Goal: Information Seeking & Learning: Check status

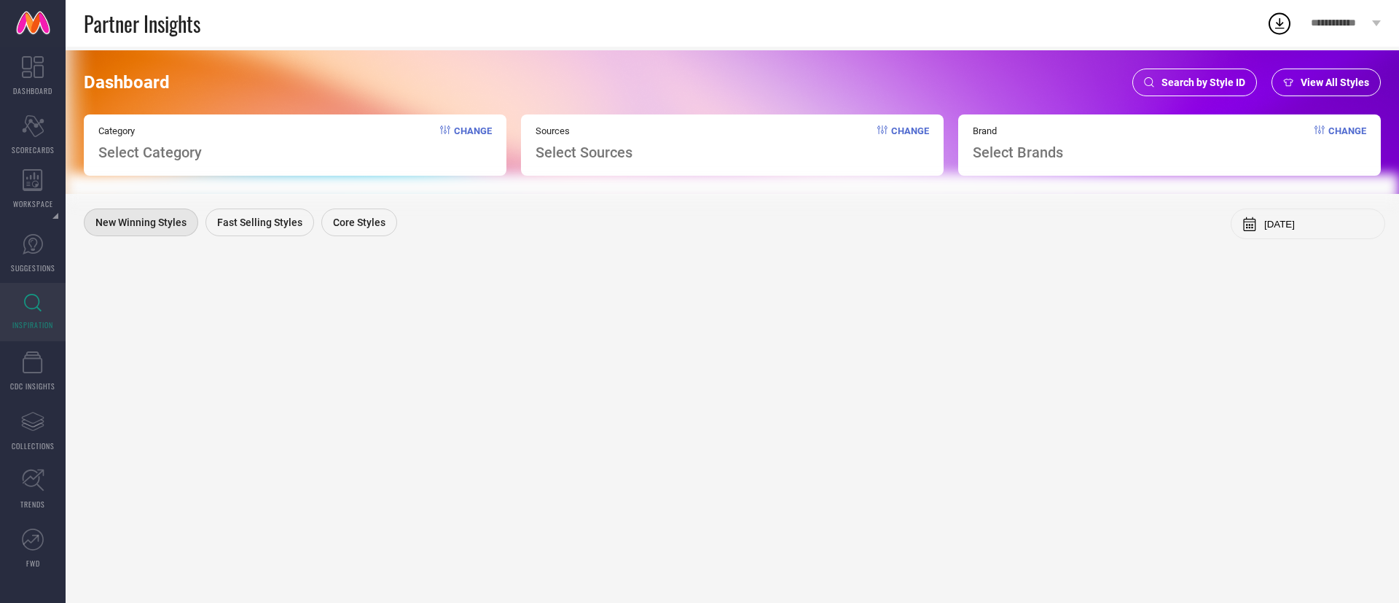
click at [1238, 82] on span "Search by Style ID" at bounding box center [1203, 83] width 84 height 12
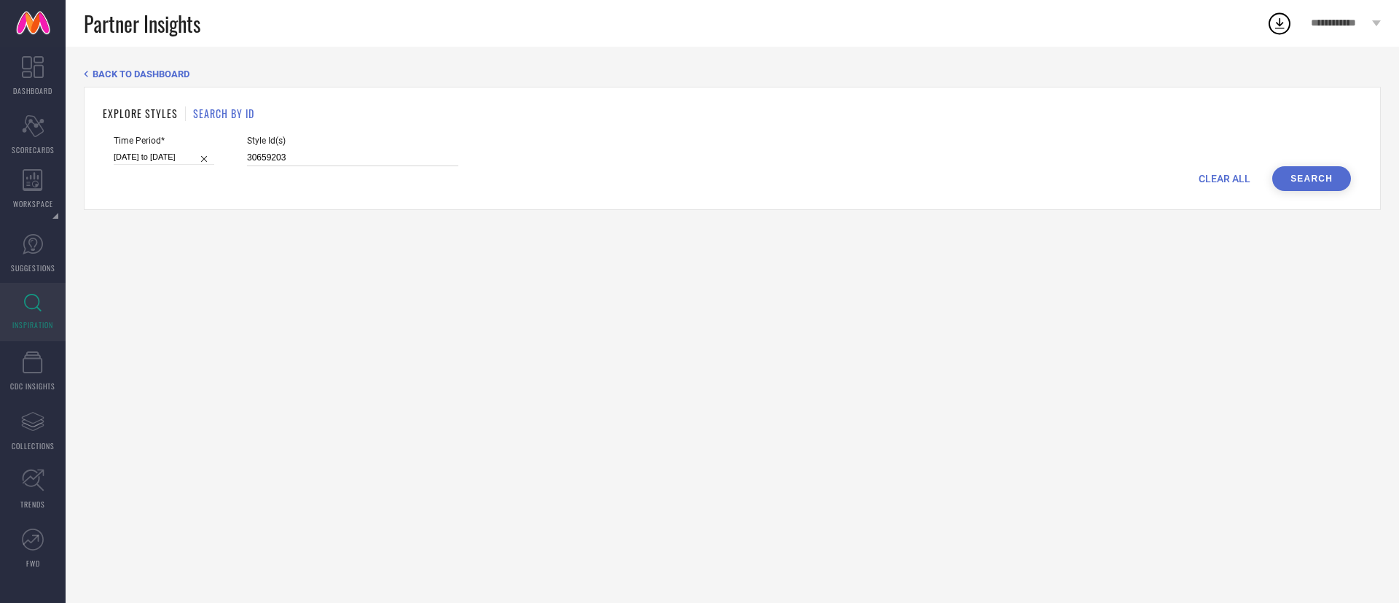
click at [386, 158] on input "30659203" at bounding box center [352, 157] width 211 height 17
paste input "850266 30850262 30850264 31636890 31636884 30850265 30850258 31636865 30850259 …"
type input "30850266 30850262 30850264 31636890 31636884 30850265 30850258 31636865 3085025…"
click at [1306, 173] on button "Search" at bounding box center [1311, 178] width 79 height 25
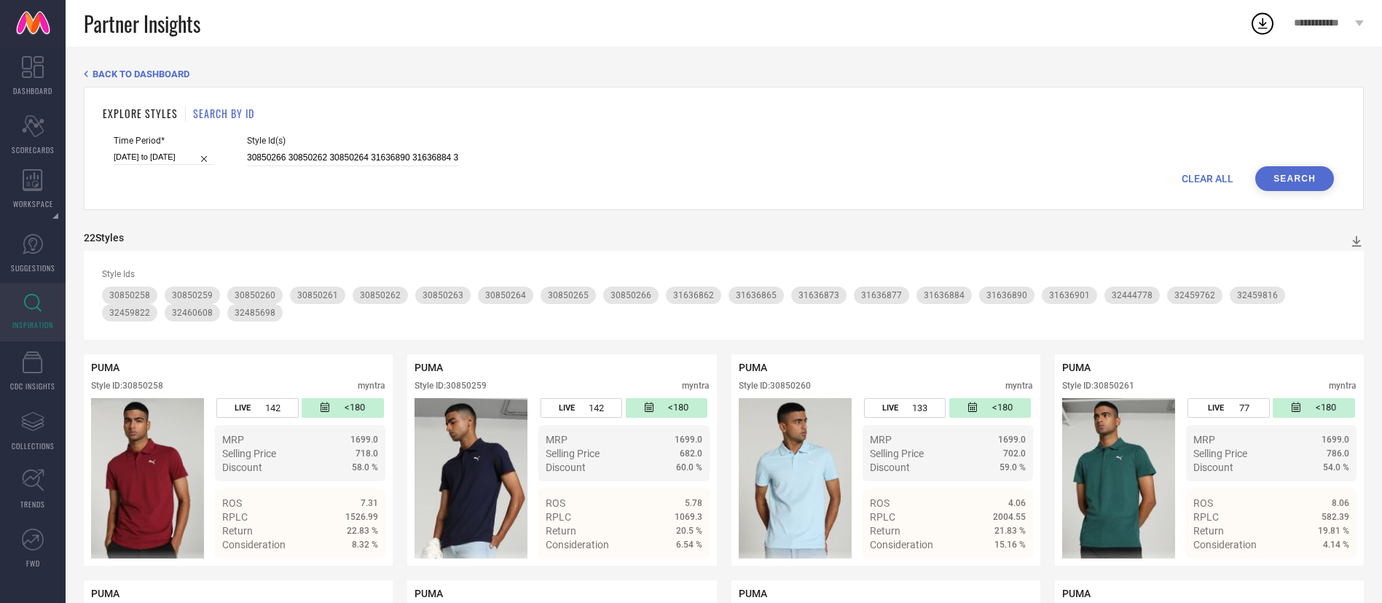
scroll to position [21, 0]
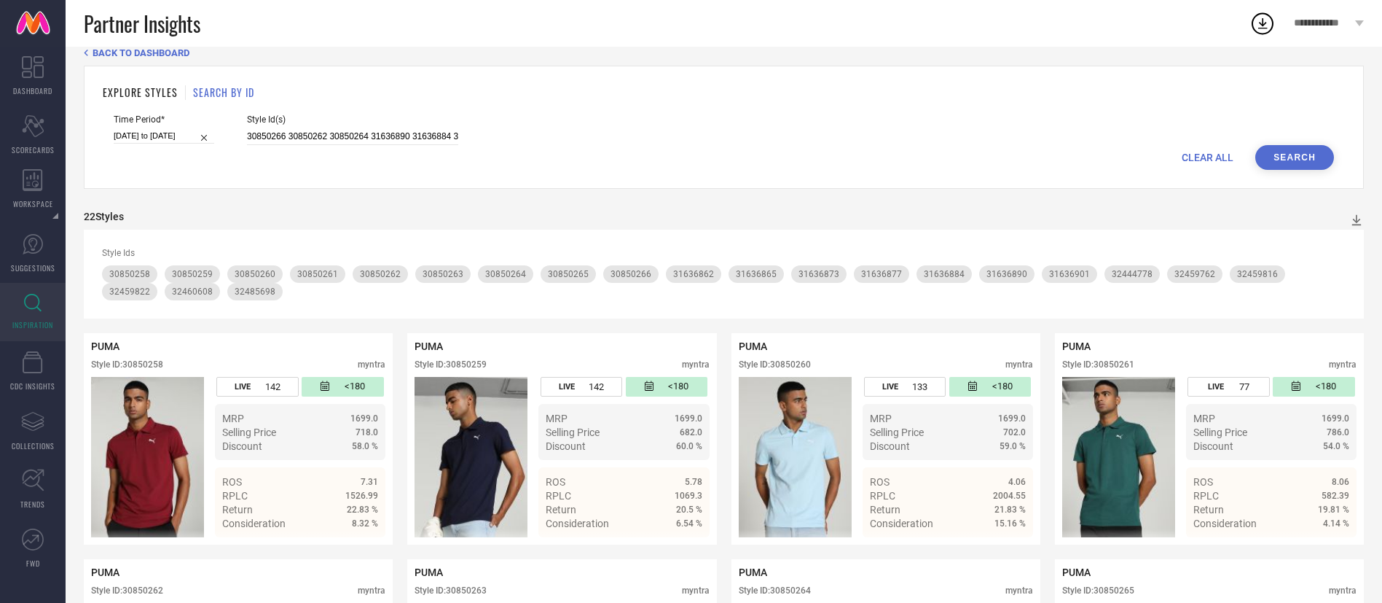
click at [160, 137] on input "[DATE] to [DATE]" at bounding box center [164, 135] width 101 height 15
select select "7"
select select "2024"
select select "8"
select select "2024"
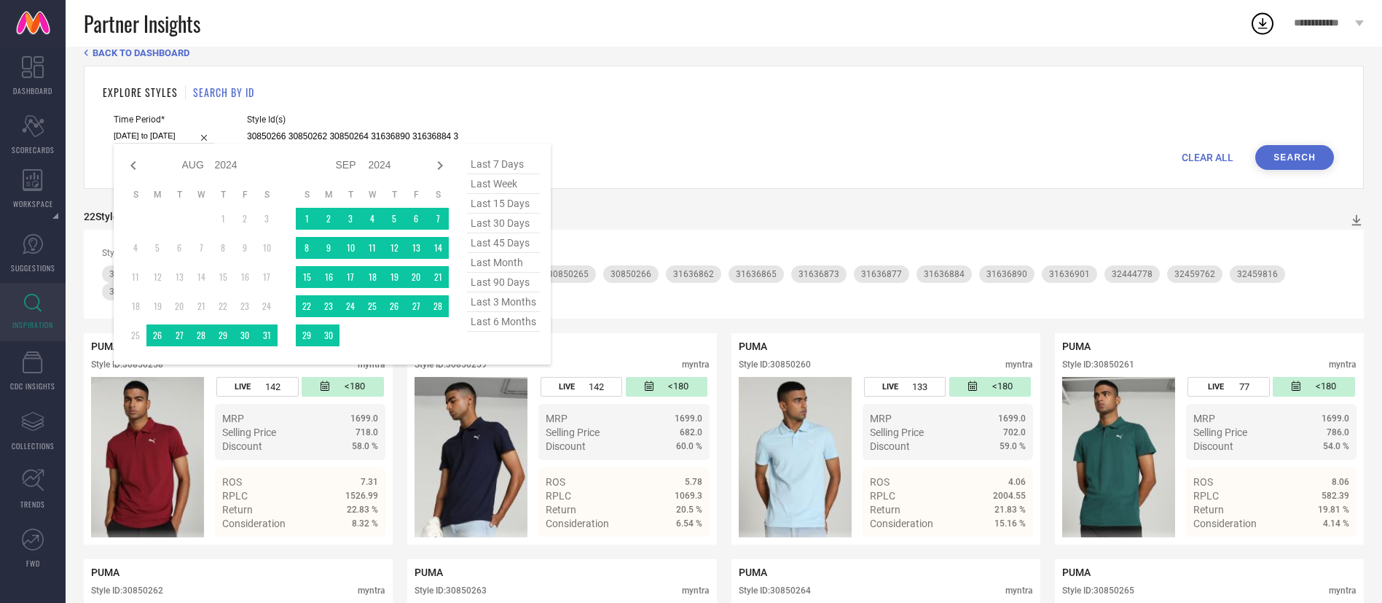
click at [511, 164] on span "last 7 days" at bounding box center [503, 164] width 73 height 20
type input "[DATE] to [DATE]"
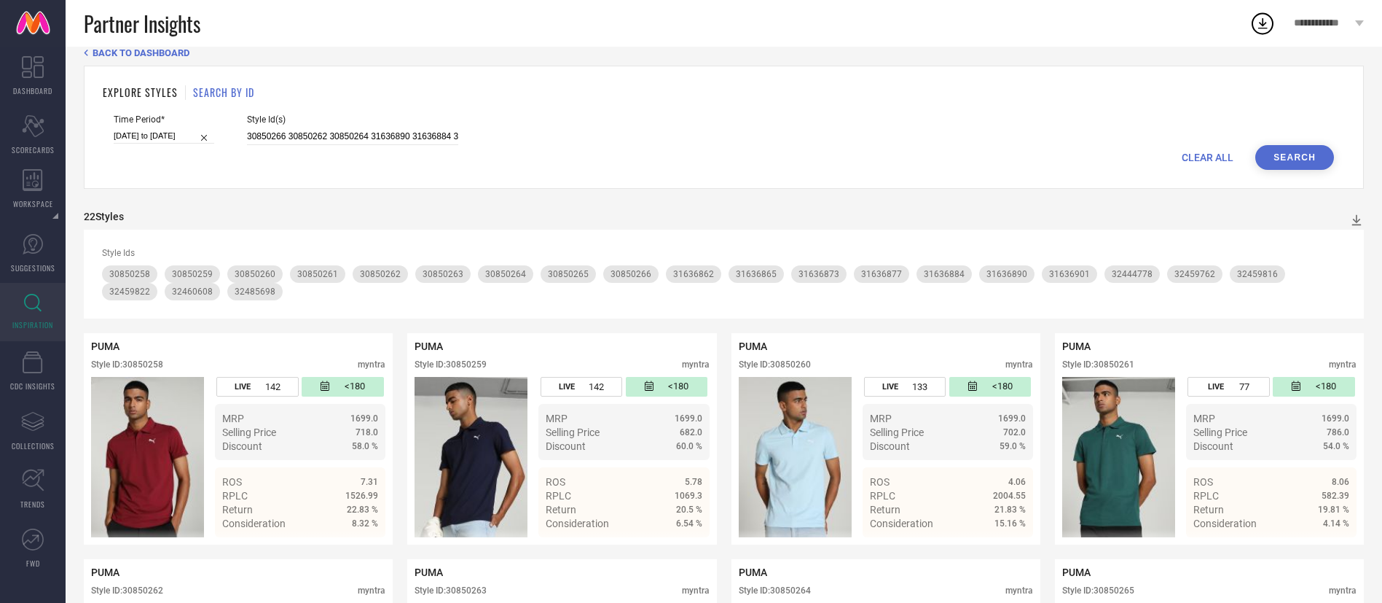
click at [1320, 162] on button "Search" at bounding box center [1294, 157] width 79 height 25
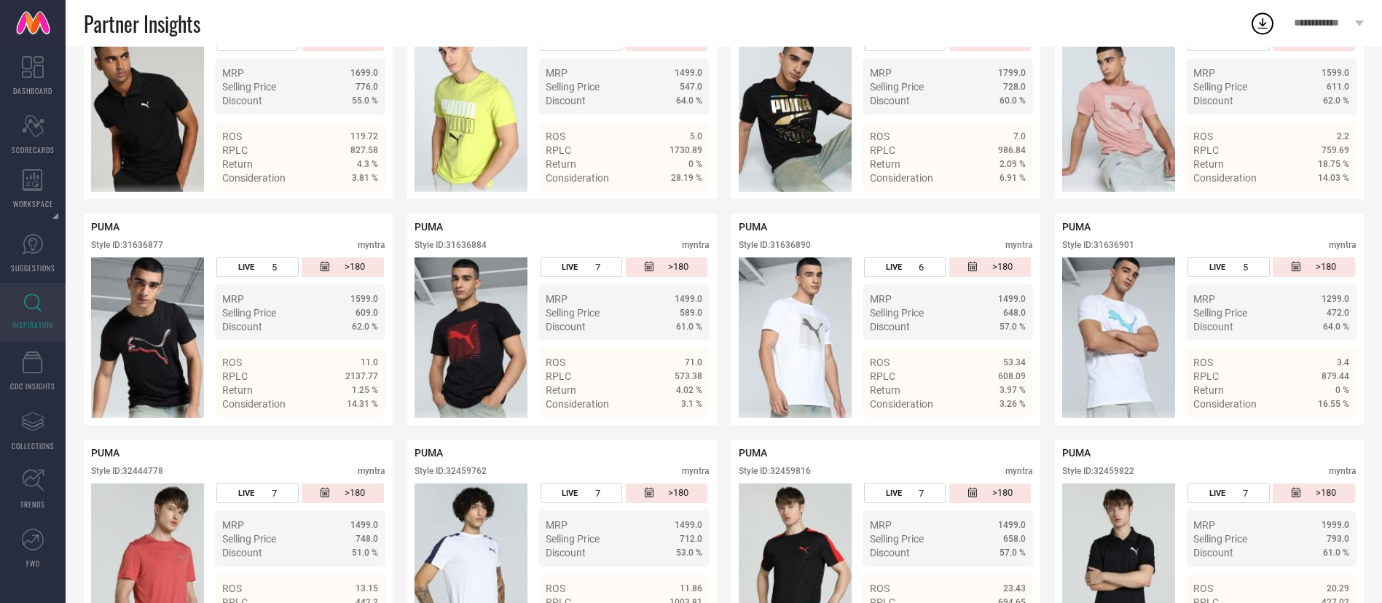
scroll to position [810, 0]
